Goal: Navigation & Orientation: Find specific page/section

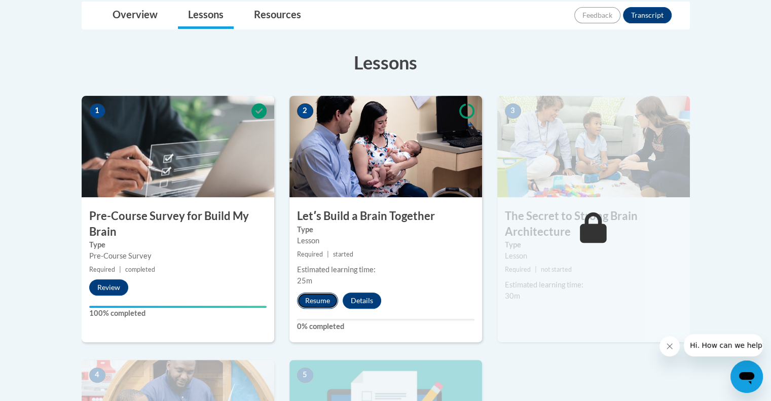
click at [309, 303] on button "Resume" at bounding box center [317, 300] width 41 height 16
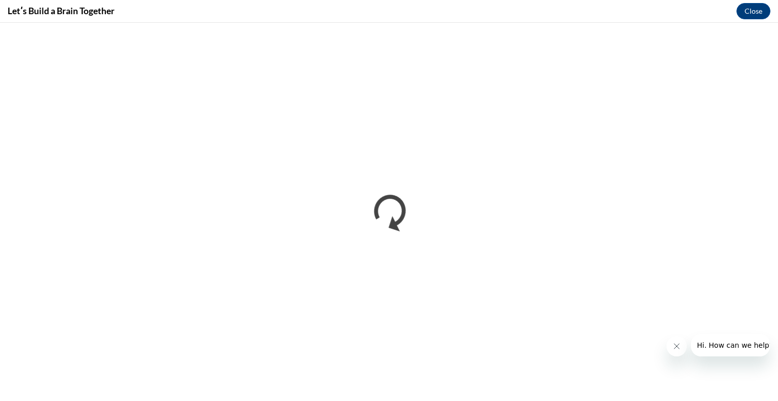
click at [672, 349] on icon "Close message from company" at bounding box center [676, 346] width 8 height 8
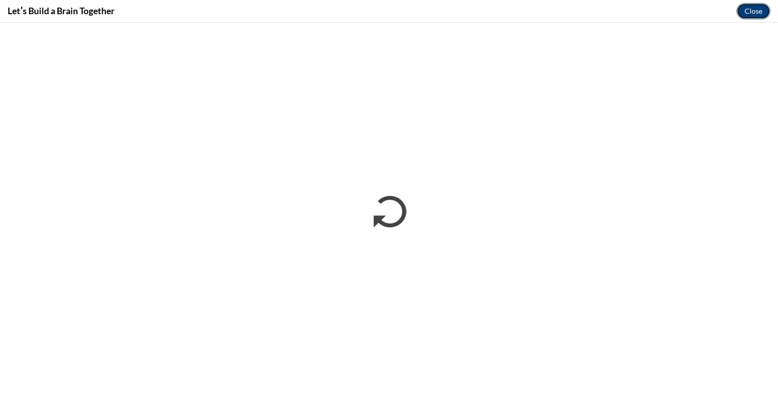
click at [755, 4] on button "Close" at bounding box center [754, 11] width 34 height 16
